Goal: Task Accomplishment & Management: Complete application form

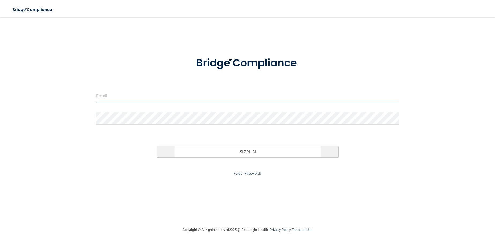
type input "[EMAIL_ADDRESS][DOMAIN_NAME]"
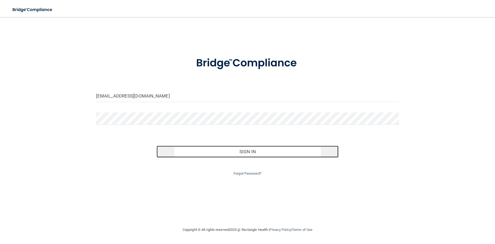
click at [205, 149] on button "Sign In" at bounding box center [248, 152] width 182 height 12
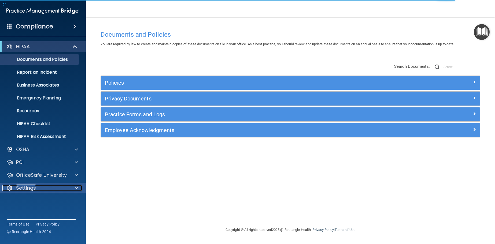
click at [33, 186] on p "Settings" at bounding box center [26, 188] width 20 height 6
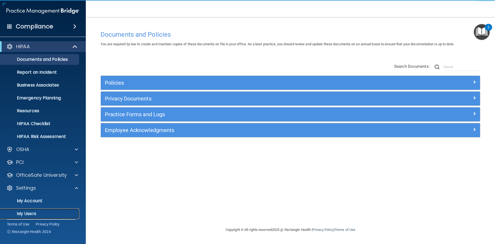
click at [29, 215] on p "My Users" at bounding box center [39, 213] width 73 height 5
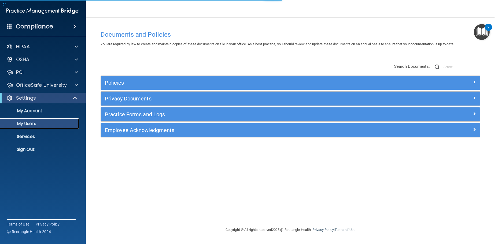
select select "20"
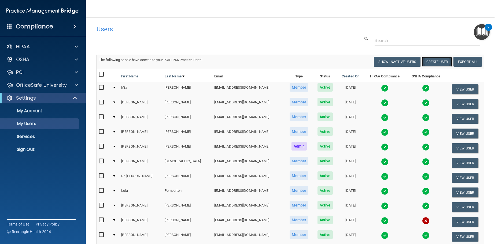
click at [427, 60] on button "Create User" at bounding box center [437, 62] width 30 height 10
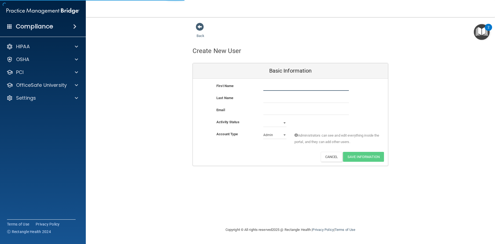
click at [275, 88] on input "text" at bounding box center [306, 87] width 86 height 8
type input "[PERSON_NAME]"
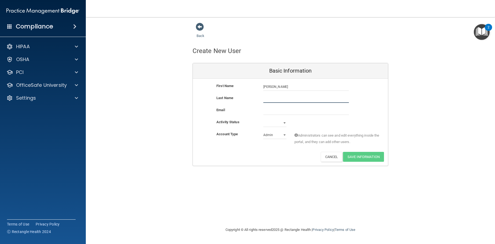
click at [272, 100] on input "text" at bounding box center [306, 99] width 86 height 8
type input "[PERSON_NAME]"
click at [270, 113] on input "email" at bounding box center [306, 111] width 86 height 8
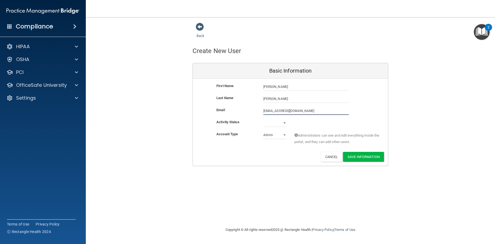
type input "[EMAIL_ADDRESS][DOMAIN_NAME]"
click at [270, 126] on select "Active Inactive" at bounding box center [274, 123] width 23 height 8
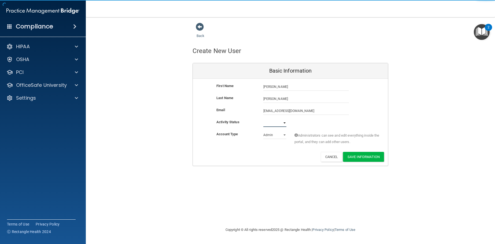
select select "active"
click at [263, 119] on select "Active Inactive" at bounding box center [274, 123] width 23 height 8
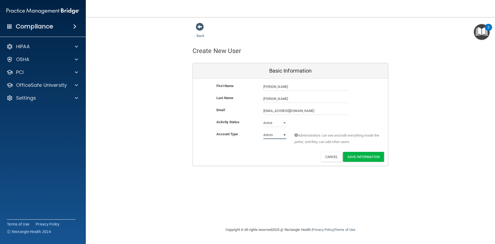
click at [276, 137] on select "Admin Member" at bounding box center [274, 135] width 23 height 8
select select "practice_member"
click at [263, 131] on select "Admin Member" at bounding box center [274, 135] width 23 height 8
click at [354, 156] on button "Save Information" at bounding box center [363, 157] width 41 height 10
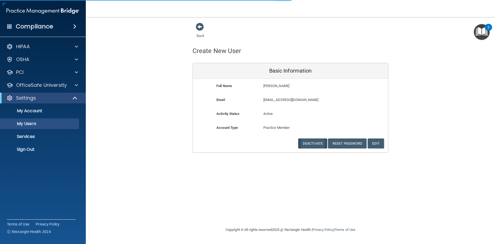
select select "20"
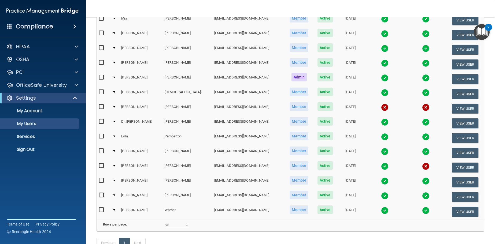
scroll to position [80, 0]
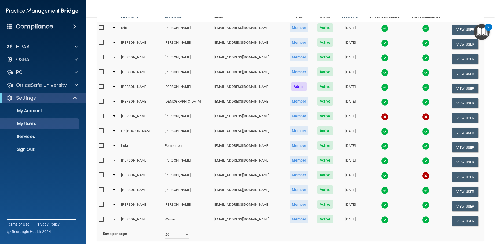
click at [102, 116] on input "checkbox" at bounding box center [102, 116] width 6 height 4
checkbox input "true"
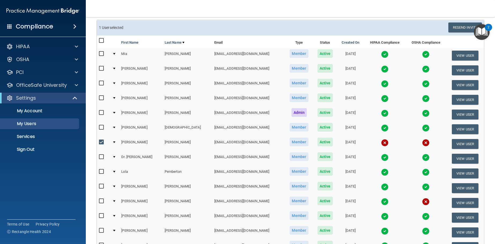
scroll to position [0, 0]
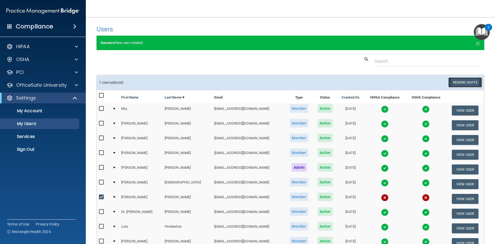
click at [462, 81] on button "Resend Invite" at bounding box center [465, 83] width 34 height 10
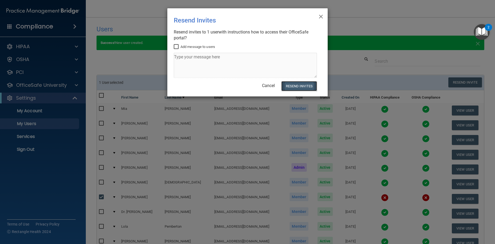
click at [299, 86] on button "Resend Invites" at bounding box center [299, 86] width 36 height 10
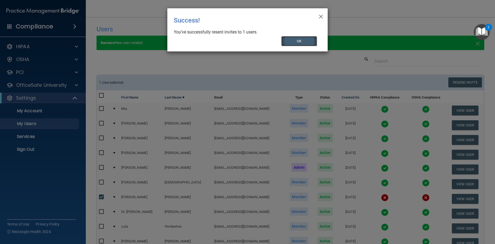
click at [293, 43] on button "OK" at bounding box center [299, 41] width 36 height 10
